Goal: Task Accomplishment & Management: Use online tool/utility

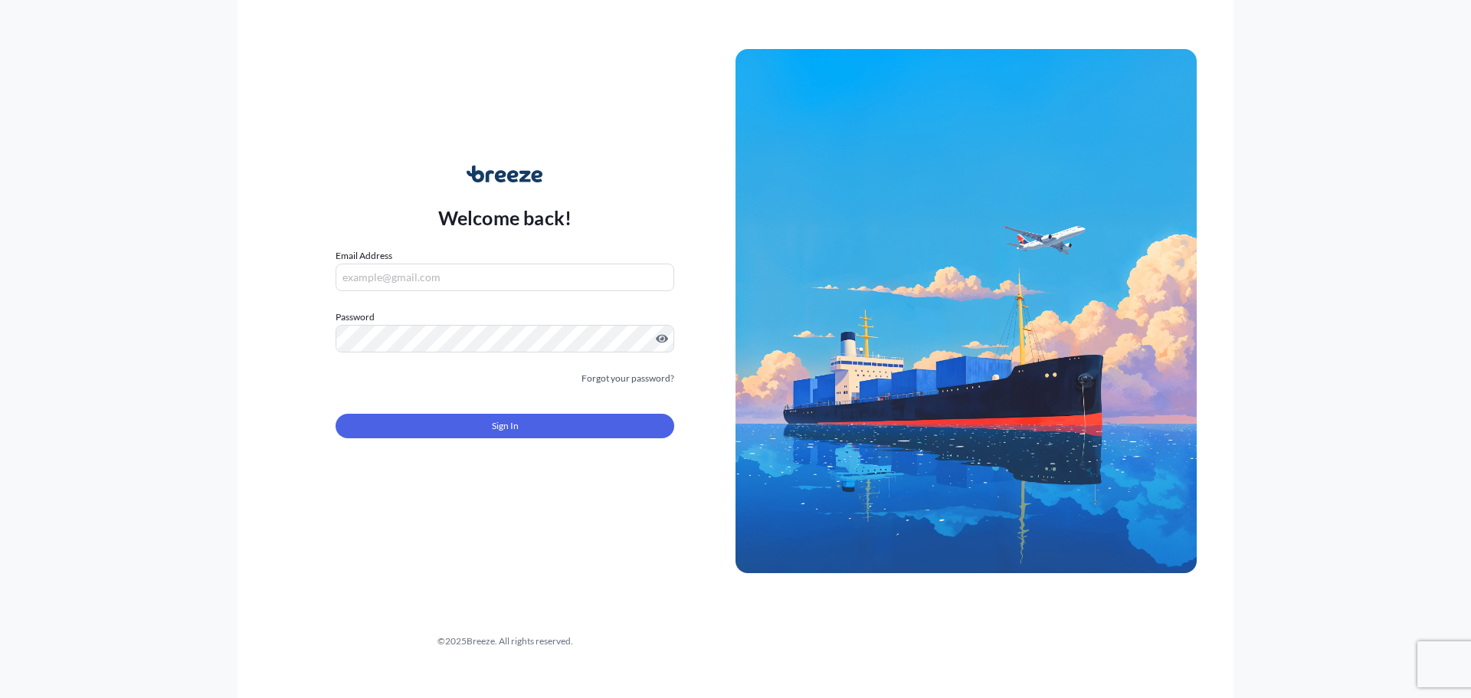
type input "[EMAIL_ADDRESS][DOMAIN_NAME]"
click at [358, 415] on button "Sign In" at bounding box center [505, 426] width 339 height 25
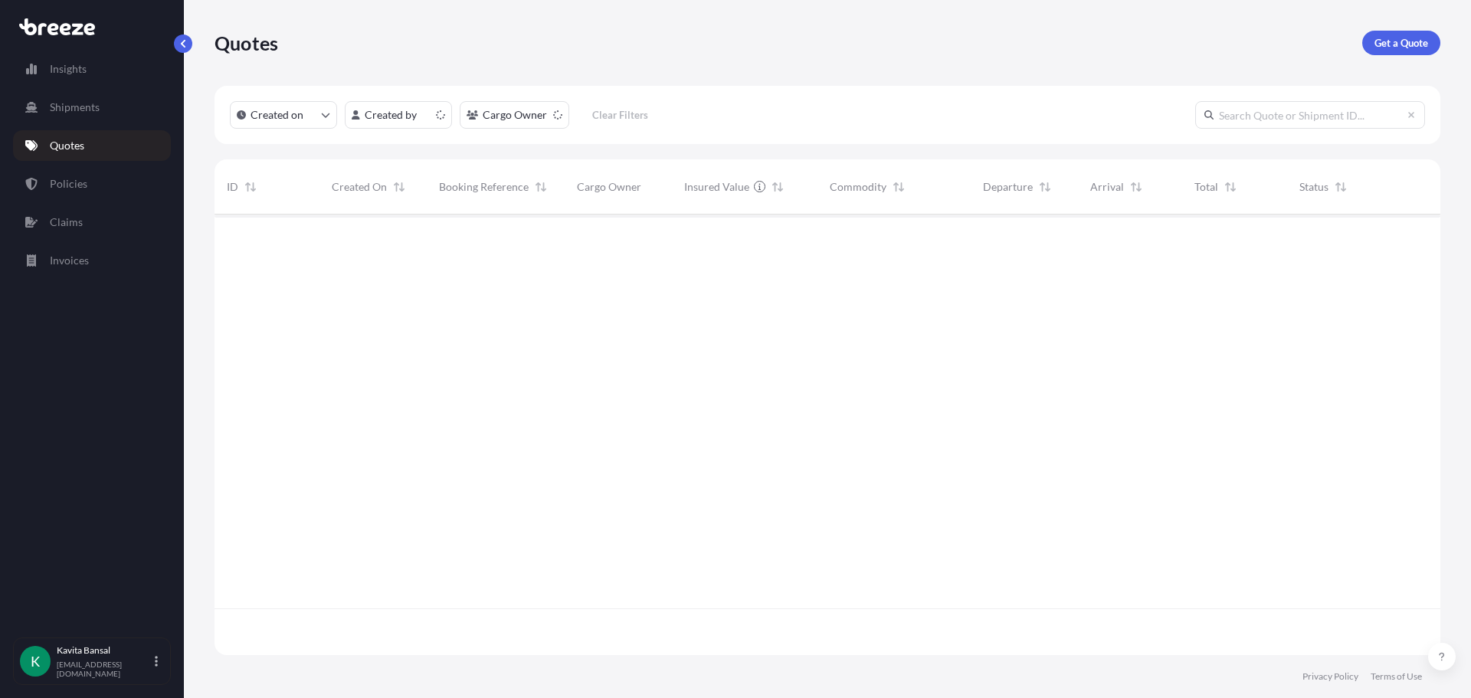
scroll to position [437, 1214]
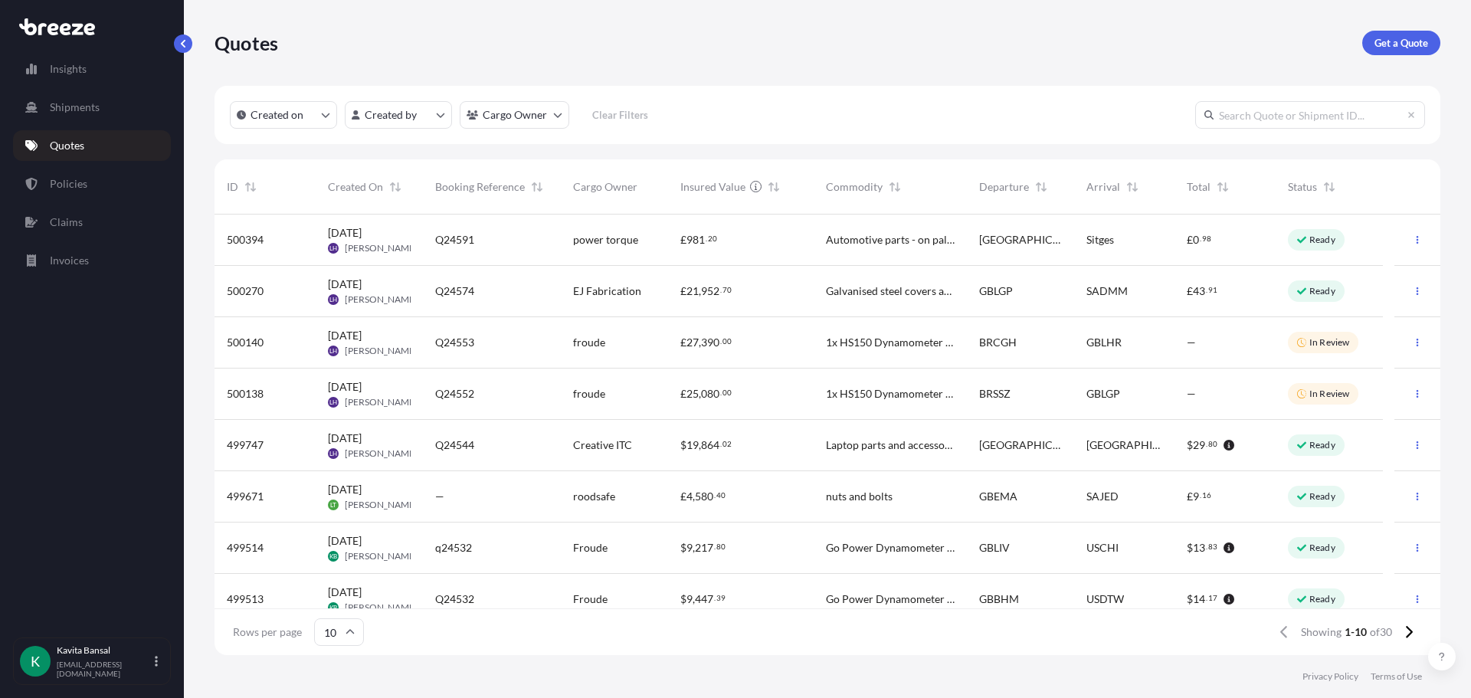
click at [683, 388] on span "£" at bounding box center [683, 393] width 6 height 11
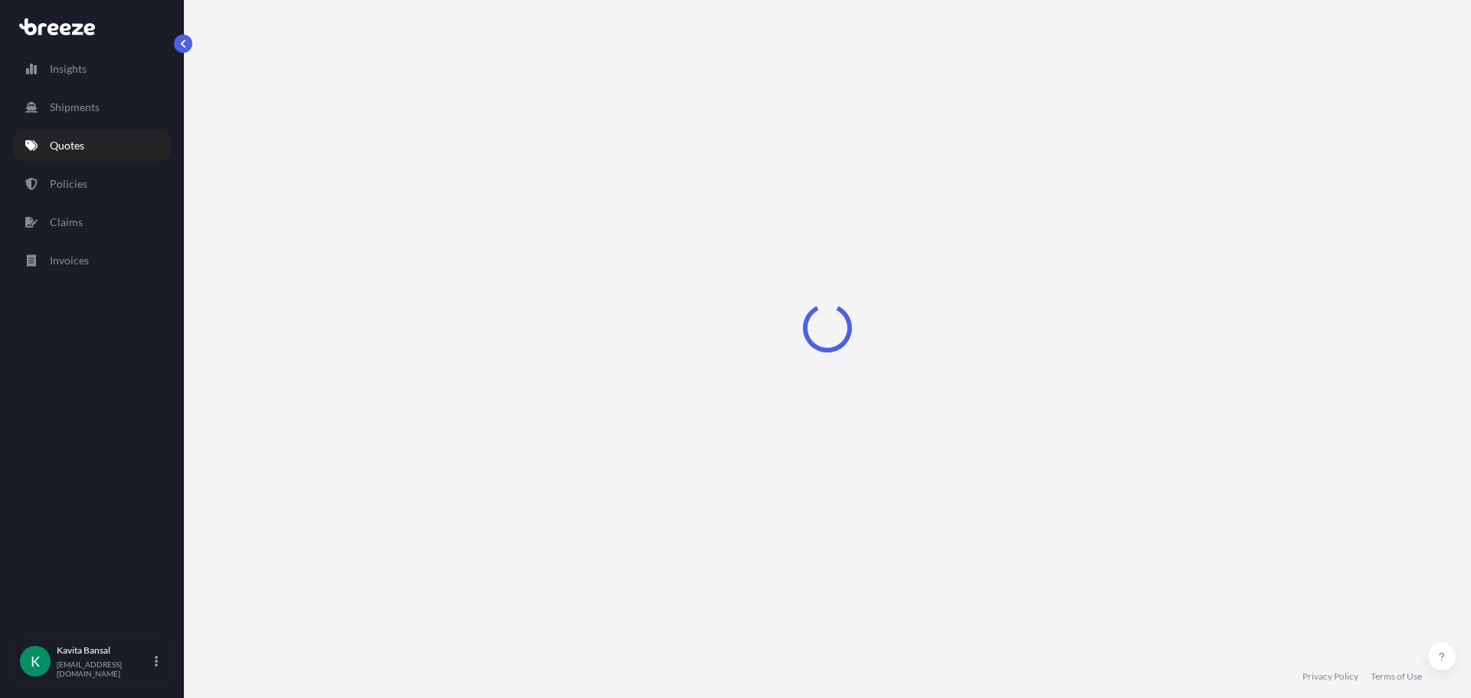
select select "Road"
select select "Sea"
select select "Road"
select select "1"
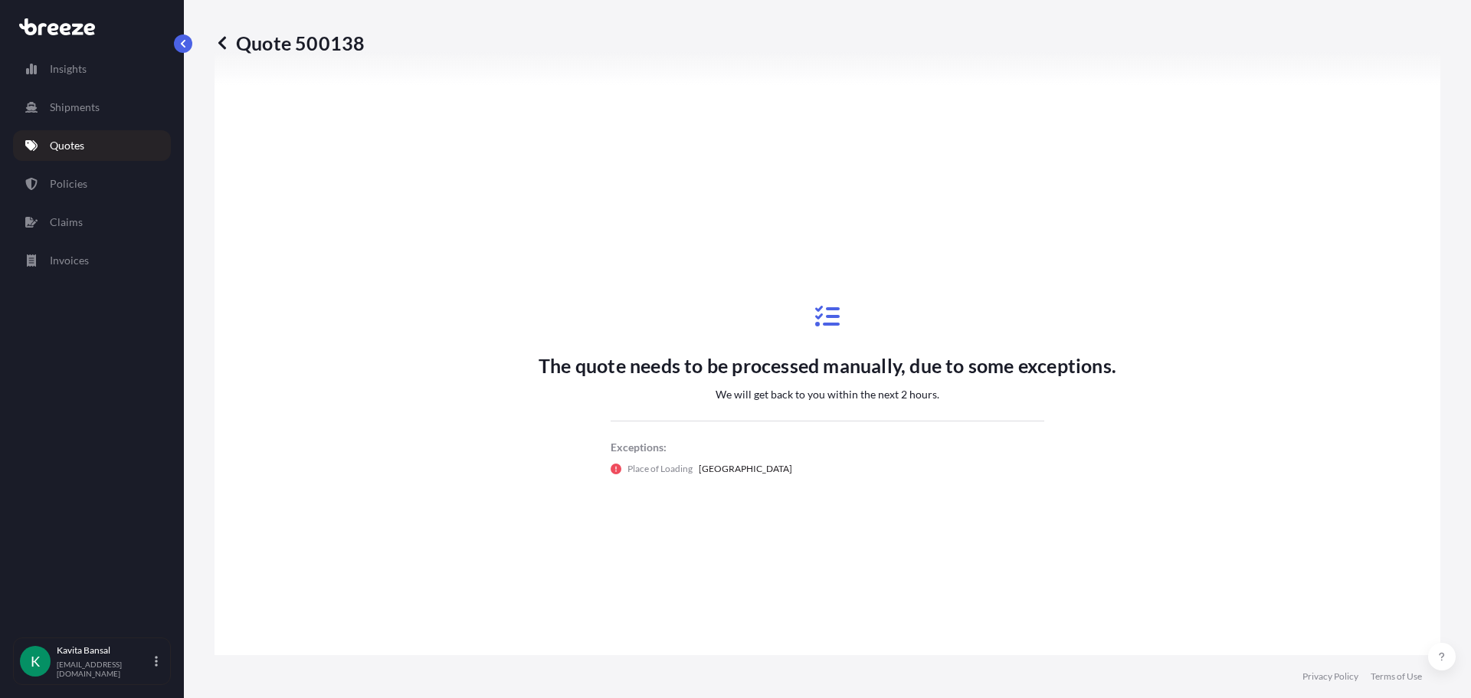
scroll to position [919, 0]
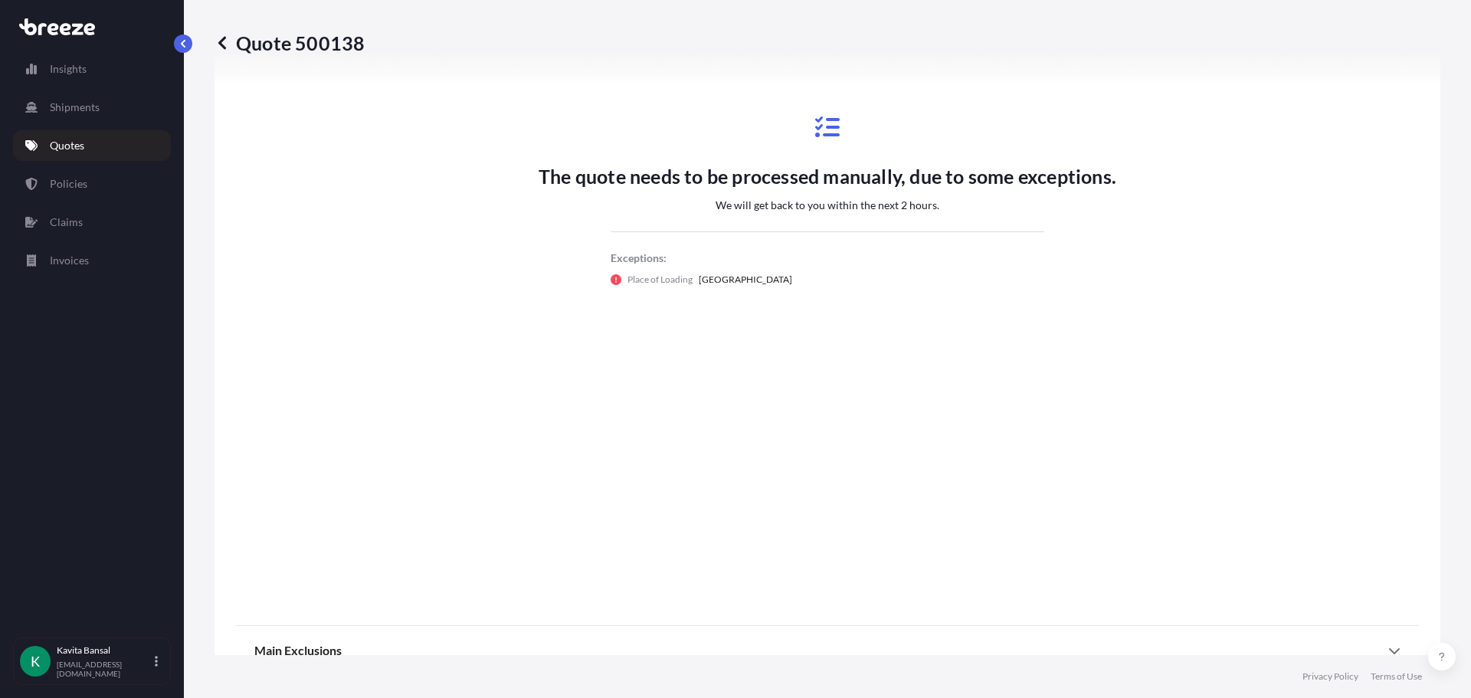
click at [121, 138] on link "Quotes" at bounding box center [92, 145] width 158 height 31
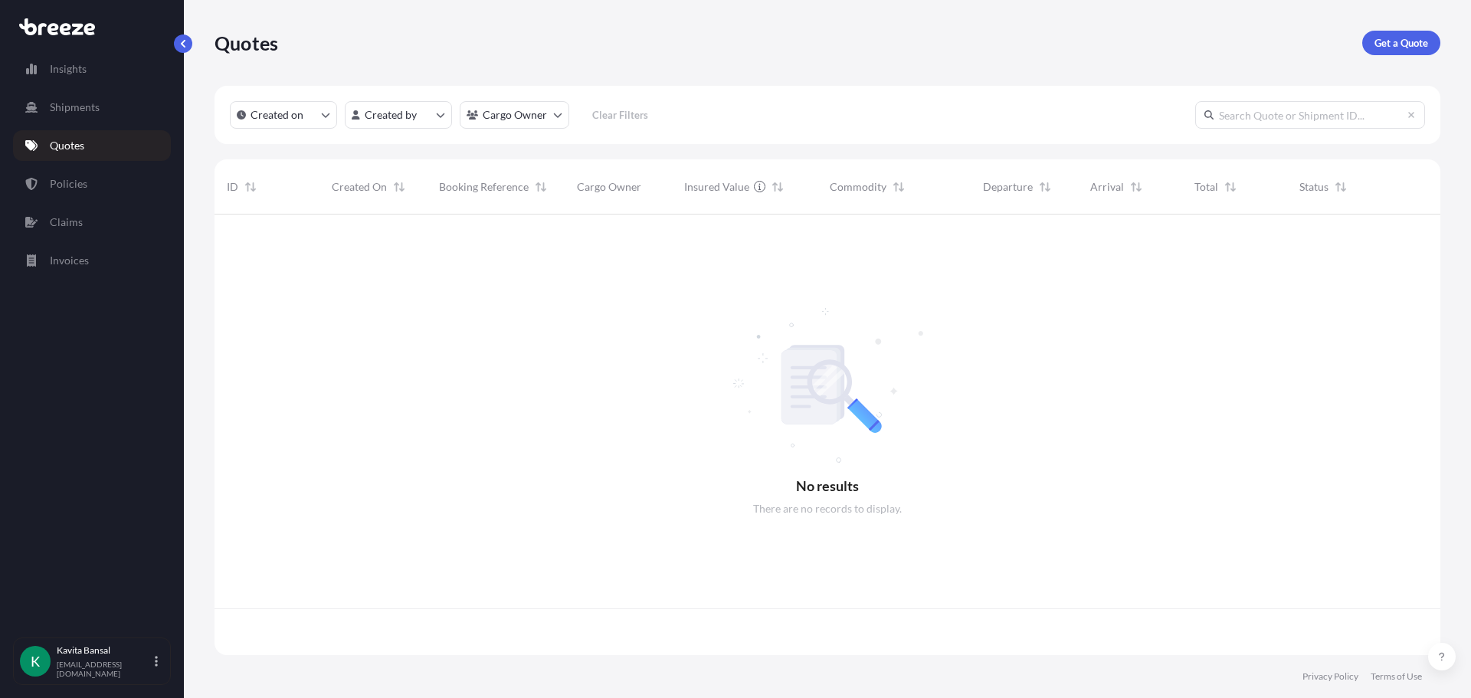
scroll to position [437, 1214]
